Goal: Transaction & Acquisition: Subscribe to service/newsletter

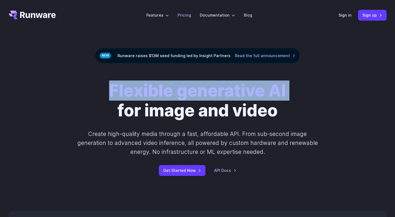
click at [182, 17] on link "Pricing" at bounding box center [184, 15] width 14 height 6
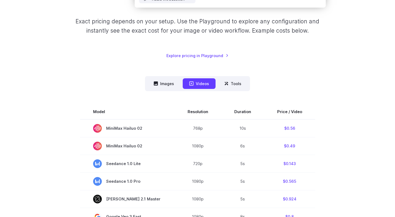
scroll to position [83, 0]
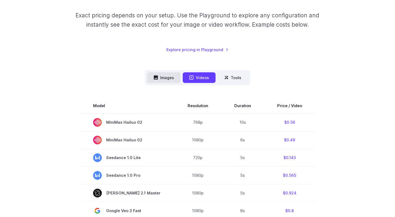
click at [170, 77] on button "Images" at bounding box center [163, 77] width 33 height 11
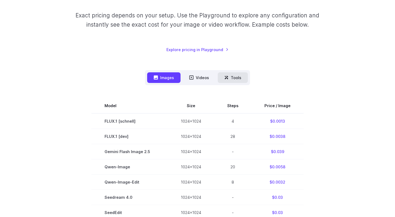
click at [223, 76] on button "Tools" at bounding box center [233, 77] width 30 height 11
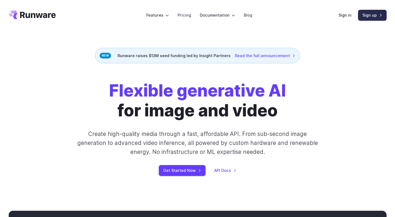
click at [373, 17] on link "Sign up" at bounding box center [372, 15] width 28 height 11
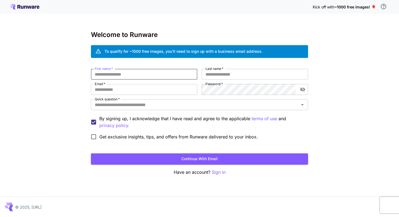
click at [130, 75] on input "First name   *" at bounding box center [144, 74] width 106 height 11
